Goal: Task Accomplishment & Management: Manage account settings

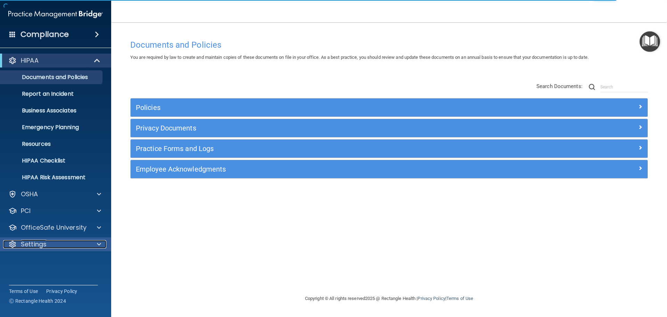
click at [94, 242] on div at bounding box center [97, 244] width 17 height 8
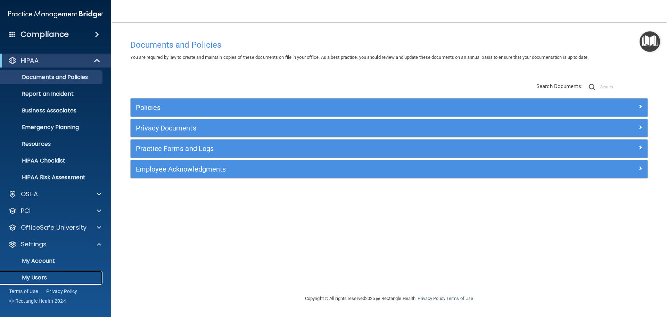
click at [52, 278] on p "My Users" at bounding box center [52, 277] width 95 height 7
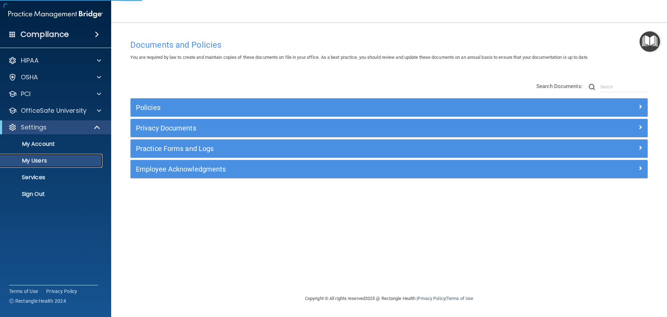
click at [54, 156] on link "My Users" at bounding box center [47, 161] width 109 height 14
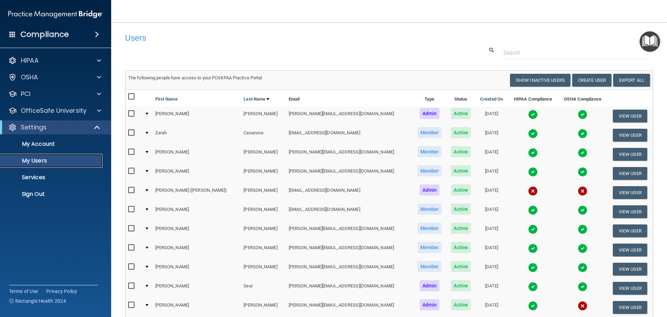
scroll to position [106, 0]
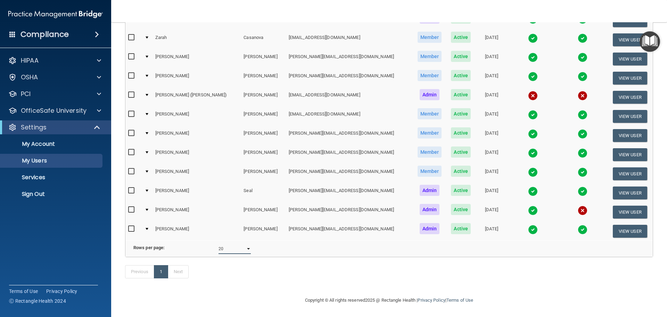
click at [221, 243] on select "10 20 30 40 all" at bounding box center [235, 248] width 32 height 10
select select "12"
click at [219, 243] on select "10 20 30 40 all" at bounding box center [235, 248] width 32 height 10
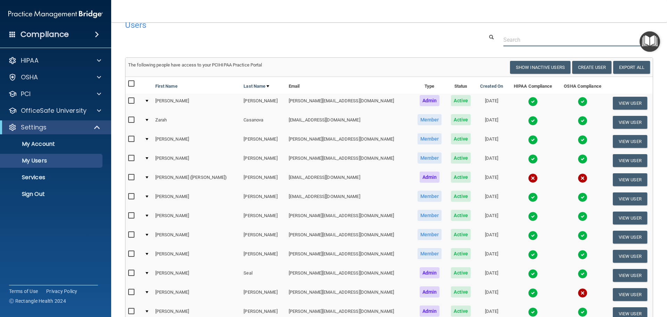
click at [560, 41] on input "text" at bounding box center [576, 39] width 145 height 13
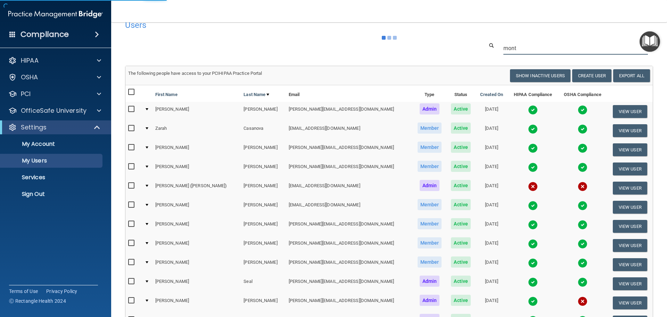
type input "monto"
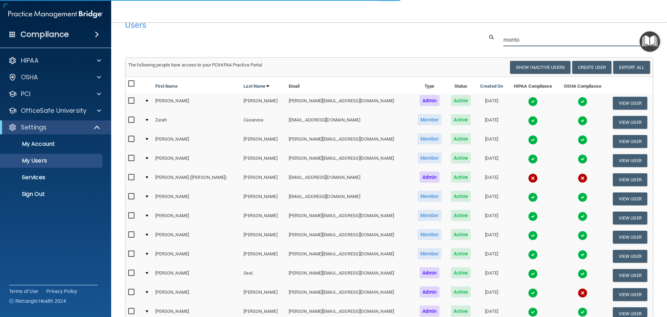
select select "20"
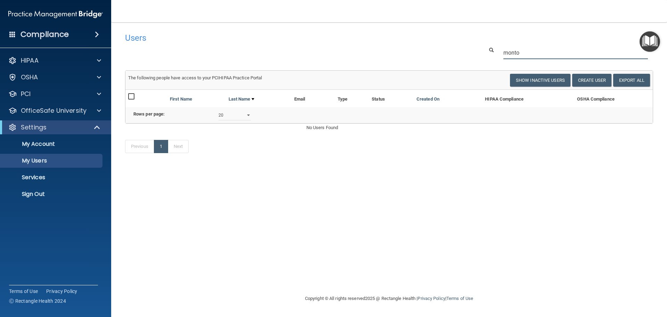
drag, startPoint x: 525, startPoint y: 53, endPoint x: 452, endPoint y: 48, distance: 73.1
click at [452, 48] on div "monto" at bounding box center [389, 52] width 539 height 13
type input "monto"
click at [515, 77] on button "Show Inactive Users" at bounding box center [540, 80] width 60 height 13
select select "20"
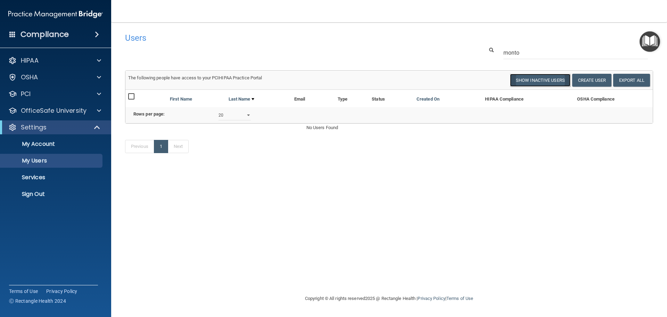
click at [555, 82] on button "Show Inactive Users" at bounding box center [540, 80] width 60 height 13
select select "20"
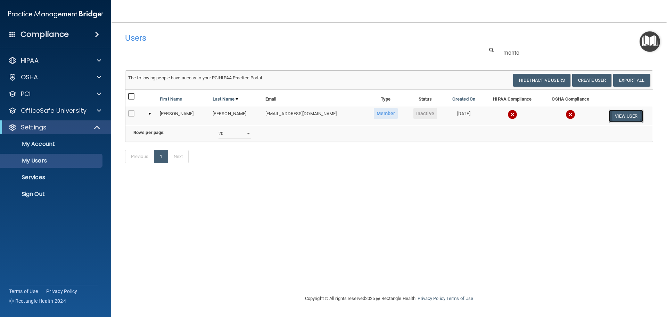
click at [626, 113] on button "View User" at bounding box center [626, 115] width 34 height 13
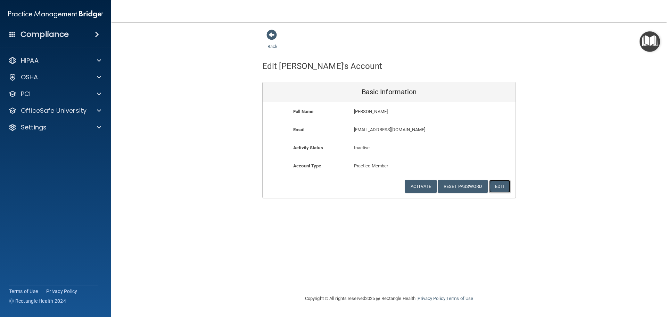
click at [506, 184] on button "Edit" at bounding box center [499, 186] width 21 height 13
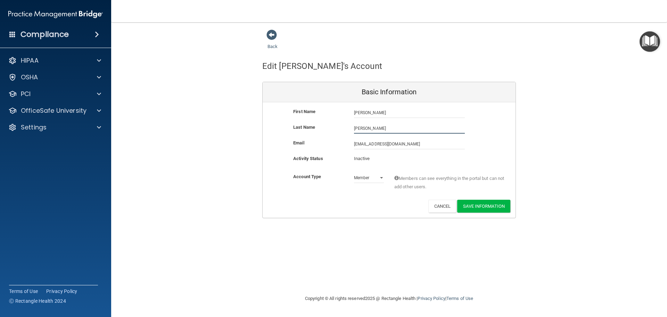
drag, startPoint x: 357, startPoint y: 129, endPoint x: 420, endPoint y: 133, distance: 63.3
click at [409, 127] on input "[PERSON_NAME]" at bounding box center [409, 128] width 111 height 10
type input "[GEOGRAPHIC_DATA]"
click at [370, 160] on p "Inactive" at bounding box center [369, 158] width 30 height 8
click at [363, 156] on p "Inactive" at bounding box center [369, 158] width 30 height 8
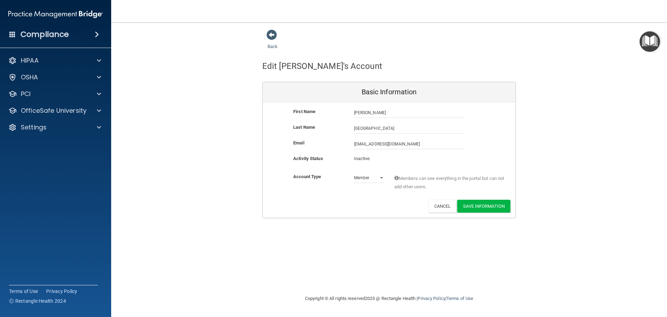
click at [378, 157] on p "Inactive" at bounding box center [369, 158] width 30 height 8
click at [483, 200] on button "Save Information" at bounding box center [483, 205] width 53 height 13
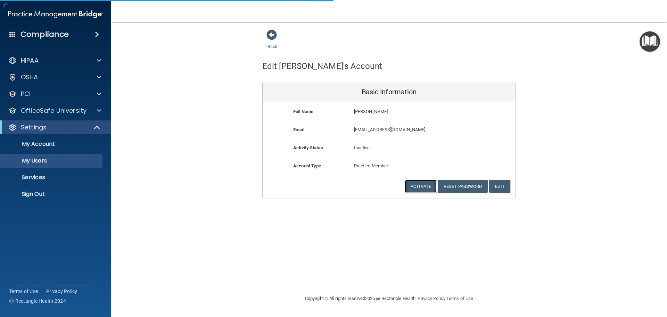
click at [411, 185] on button "Activate" at bounding box center [421, 186] width 32 height 13
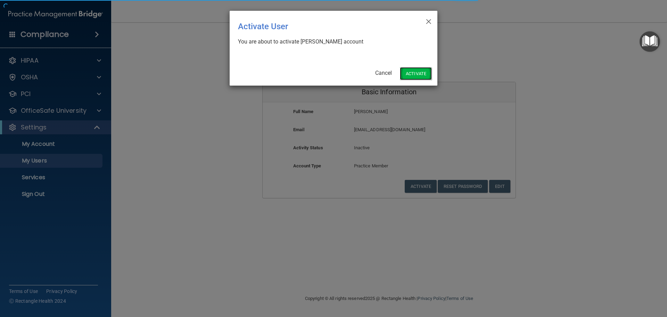
click at [430, 68] on button "Activate" at bounding box center [416, 73] width 32 height 13
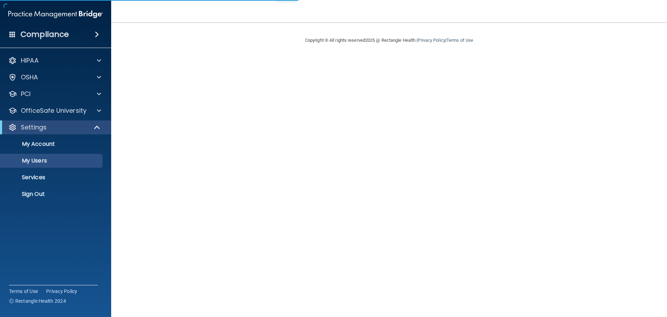
select select "20"
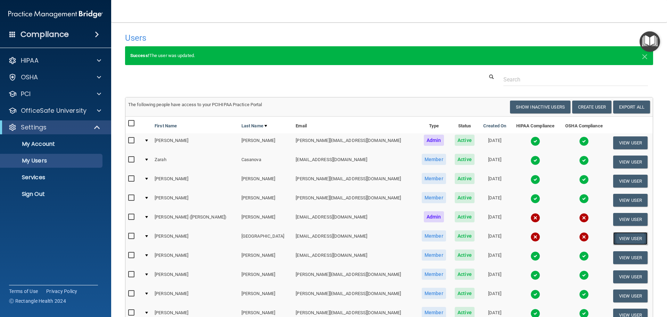
click at [619, 237] on button "View User" at bounding box center [630, 238] width 34 height 13
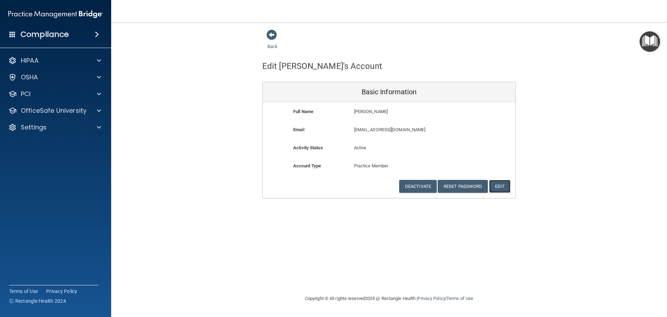
click at [504, 181] on button "Edit" at bounding box center [499, 186] width 21 height 13
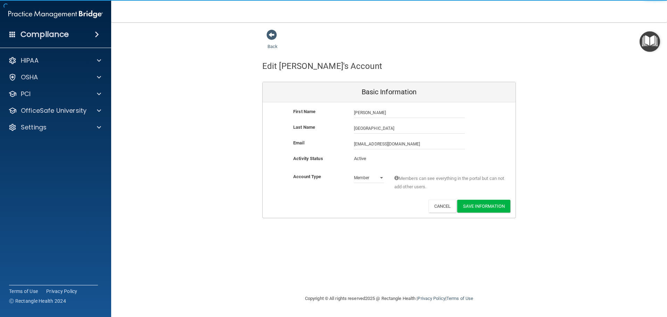
click at [493, 148] on div "Email juli@shullmanortho.com juli@shullmanortho.com" at bounding box center [389, 144] width 253 height 10
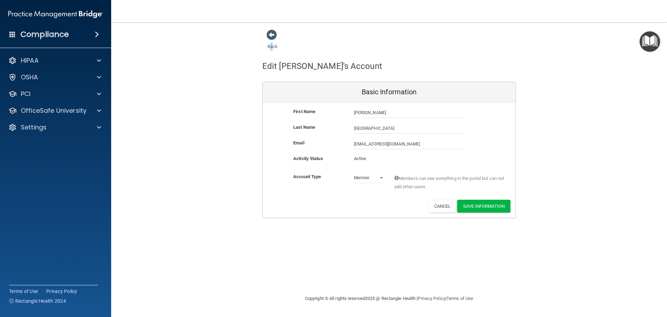
click at [272, 42] on div "Back" at bounding box center [283, 40] width 42 height 22
click at [273, 46] on link "Back" at bounding box center [273, 42] width 10 height 14
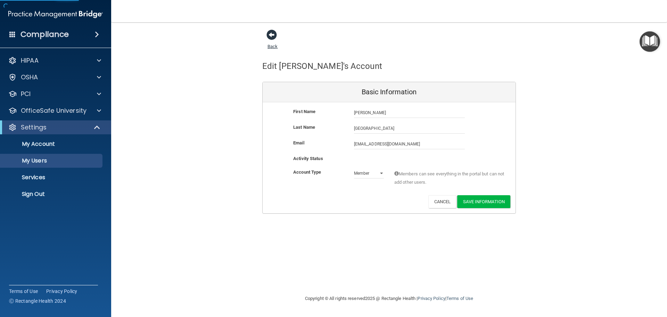
click at [273, 46] on link "Back" at bounding box center [273, 42] width 10 height 14
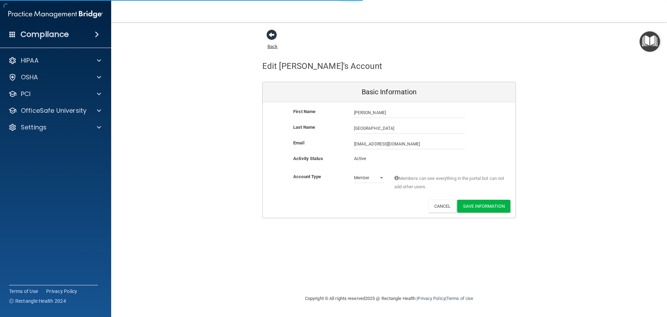
click at [273, 46] on link "Back" at bounding box center [273, 42] width 10 height 14
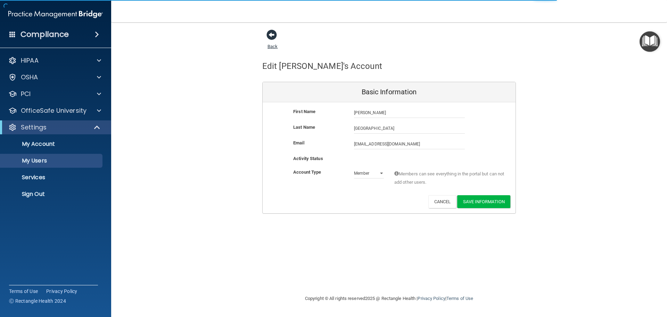
select select "20"
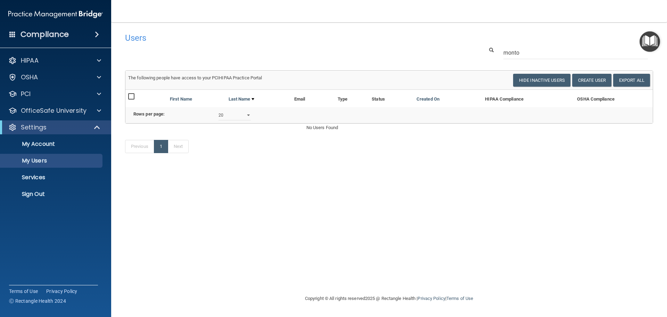
click at [147, 36] on h4 "Users" at bounding box center [277, 37] width 304 height 9
click at [139, 35] on h4 "Users" at bounding box center [277, 37] width 304 height 9
click at [525, 81] on button "Hide Inactive Users" at bounding box center [541, 80] width 57 height 13
select select "20"
drag, startPoint x: 540, startPoint y: 53, endPoint x: 426, endPoint y: 43, distance: 114.1
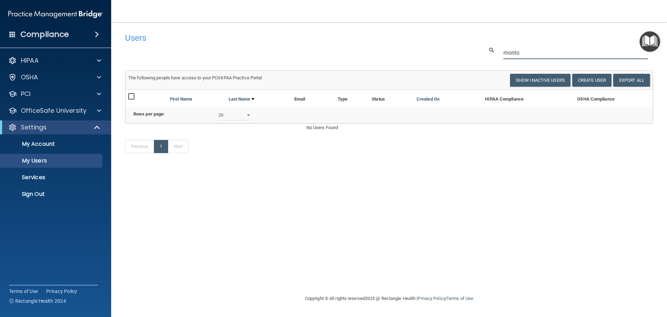
click at [426, 43] on div "Users Success! New user created. × Error! The user couldn't be created. × Succe…" at bounding box center [389, 96] width 528 height 134
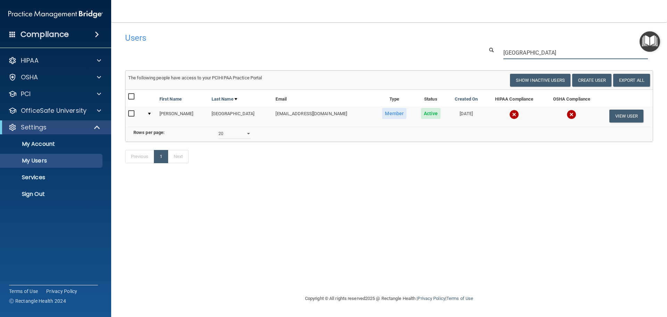
type input "murcia"
